Goal: Find specific page/section: Find specific page/section

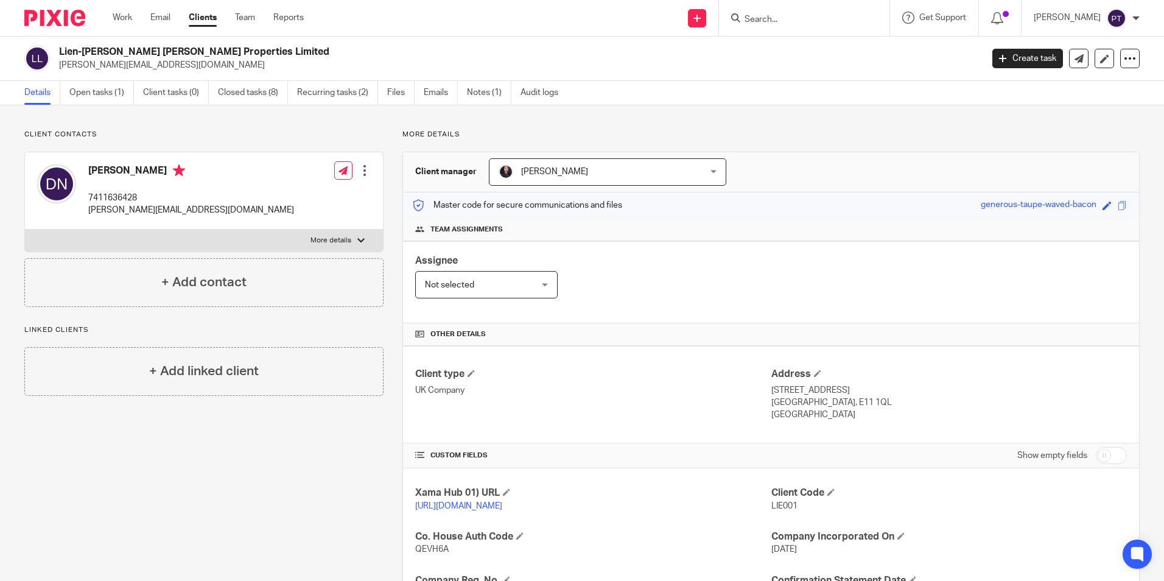
click at [788, 18] on input "Search" at bounding box center [798, 20] width 110 height 11
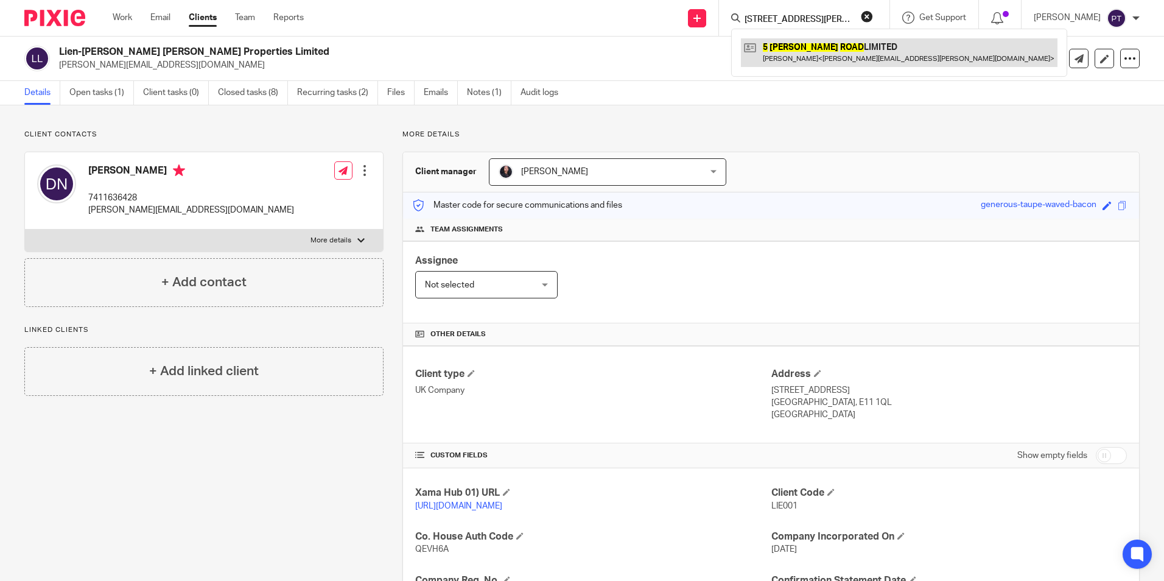
type input "[STREET_ADDRESS][PERSON_NAME]"
click at [836, 55] on link at bounding box center [899, 52] width 317 height 28
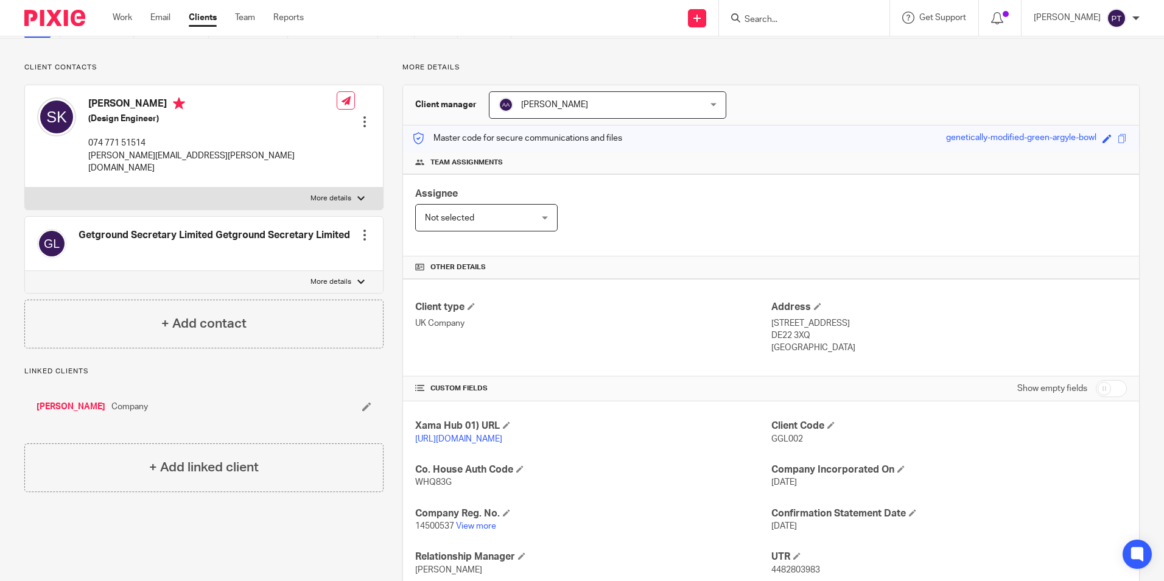
scroll to position [183, 0]
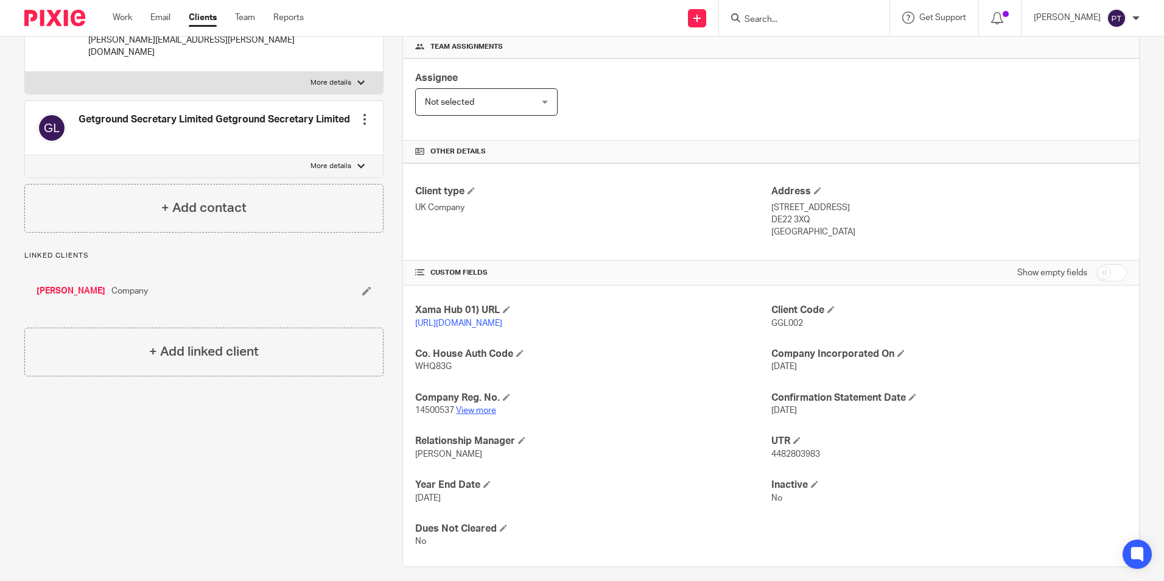
click at [466, 415] on link "View more" at bounding box center [476, 410] width 40 height 9
